Goal: Navigation & Orientation: Find specific page/section

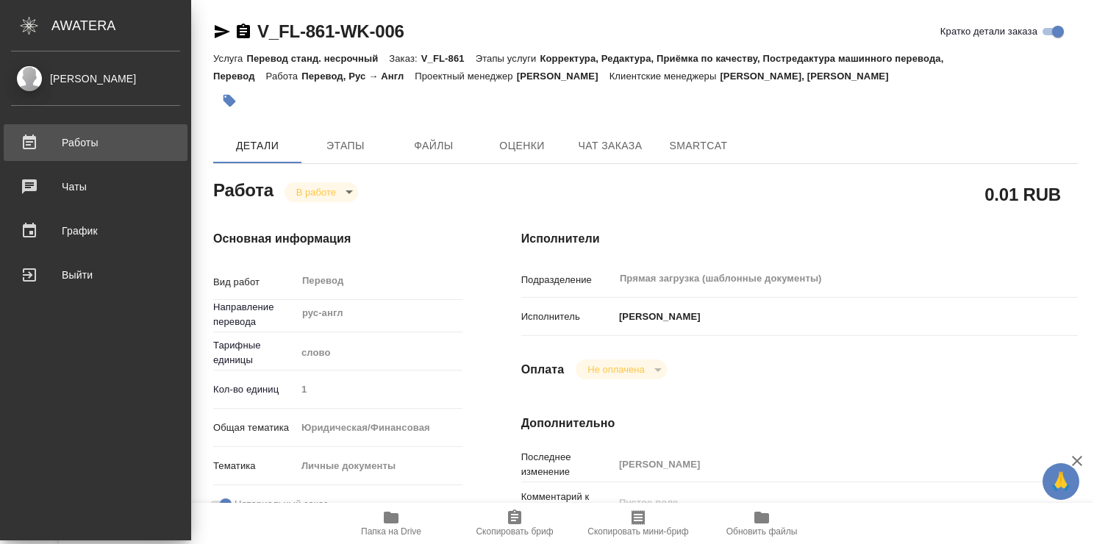
click at [81, 138] on div "Работы" at bounding box center [95, 143] width 169 height 22
